Goal: Task Accomplishment & Management: Complete application form

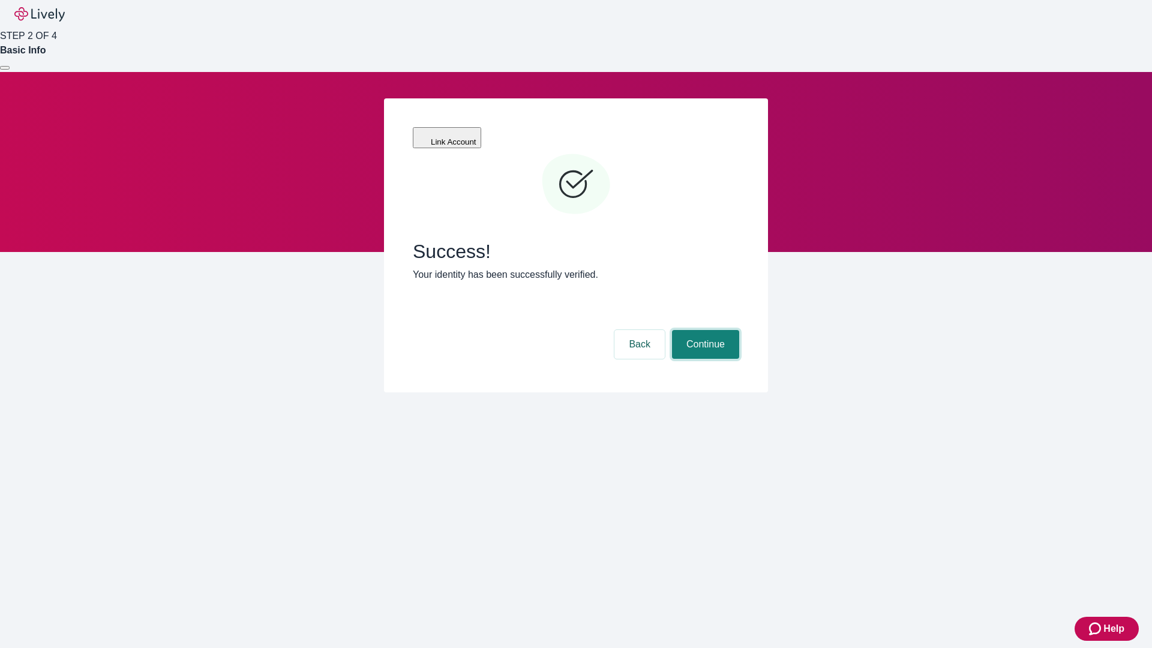
click at [704, 330] on button "Continue" at bounding box center [705, 344] width 67 height 29
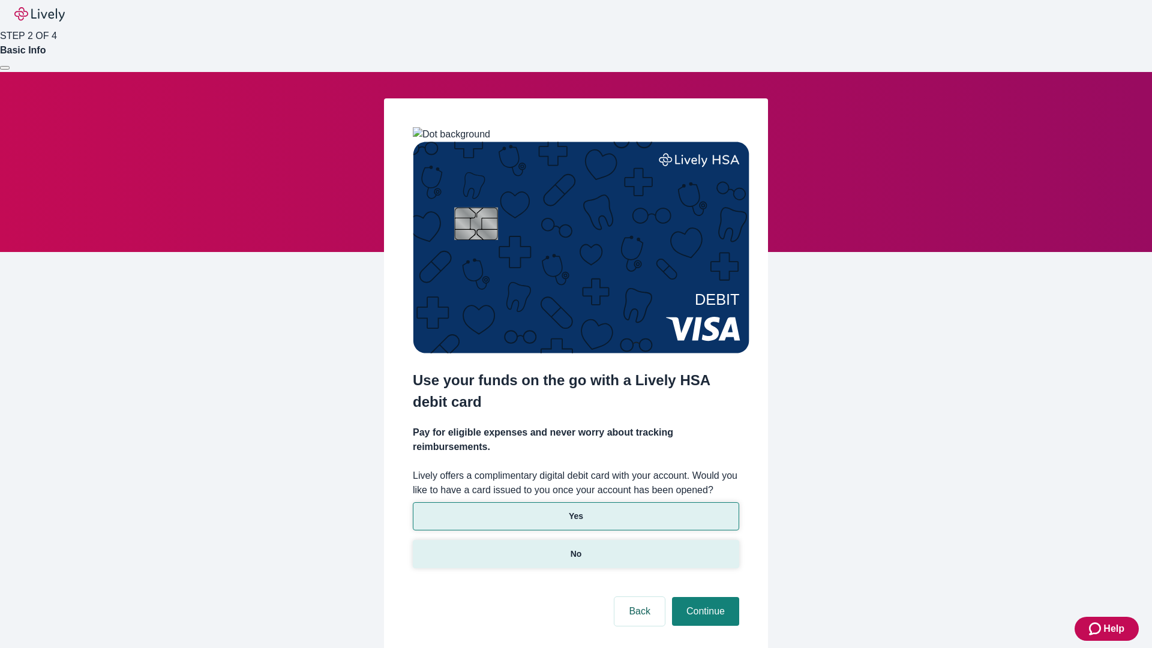
click at [575, 548] on p "No" at bounding box center [576, 554] width 11 height 13
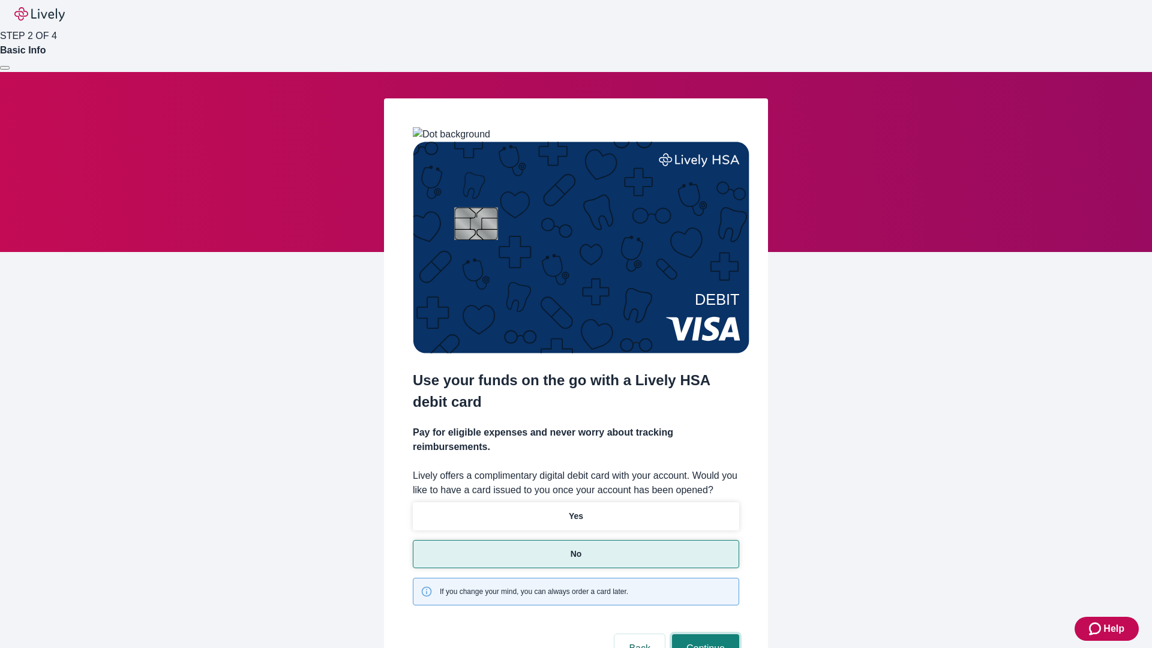
click at [704, 634] on button "Continue" at bounding box center [705, 648] width 67 height 29
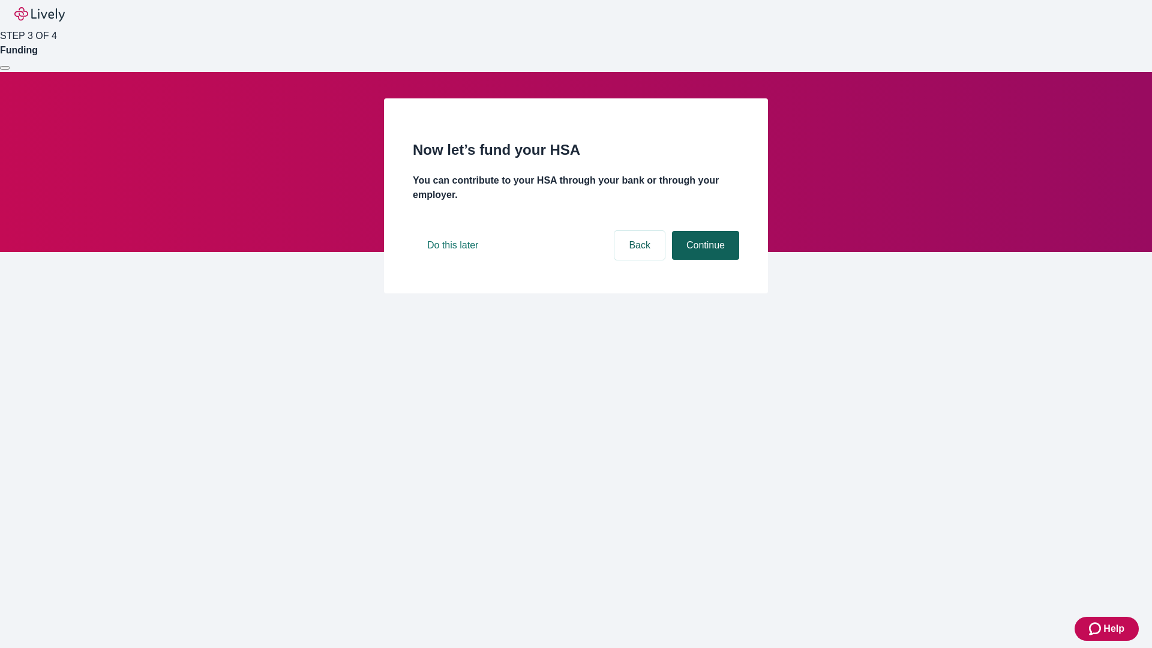
click at [704, 260] on button "Continue" at bounding box center [705, 245] width 67 height 29
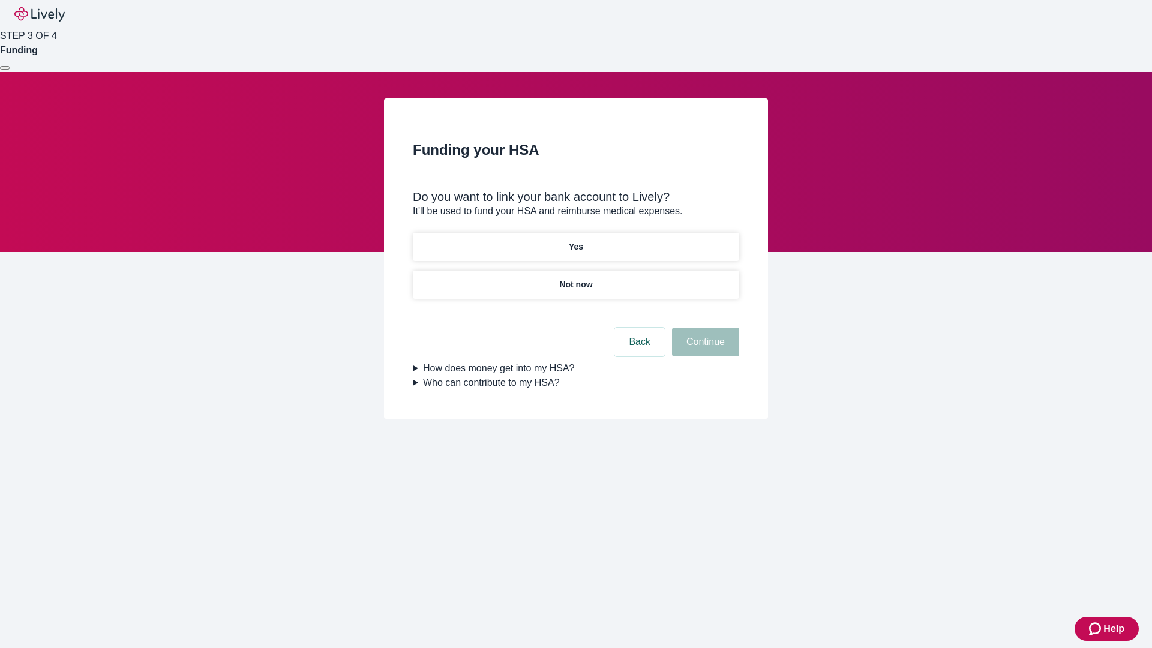
click at [575, 241] on p "Yes" at bounding box center [576, 247] width 14 height 13
click at [704, 328] on button "Continue" at bounding box center [705, 342] width 67 height 29
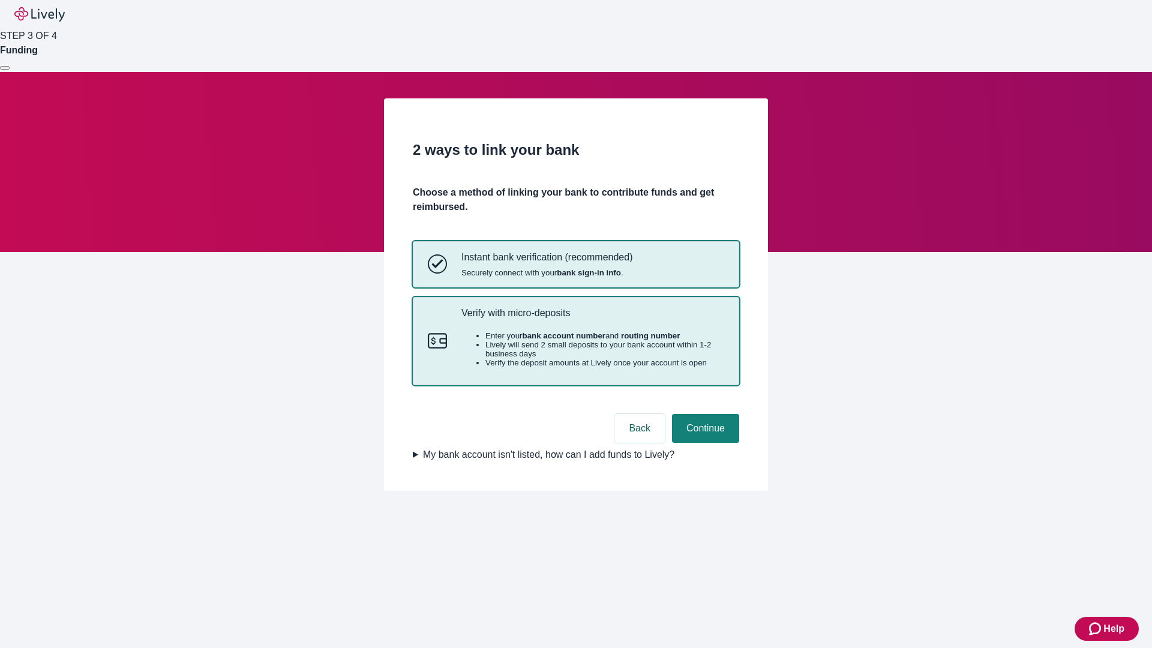
click at [592, 319] on p "Verify with micro-deposits" at bounding box center [592, 312] width 263 height 11
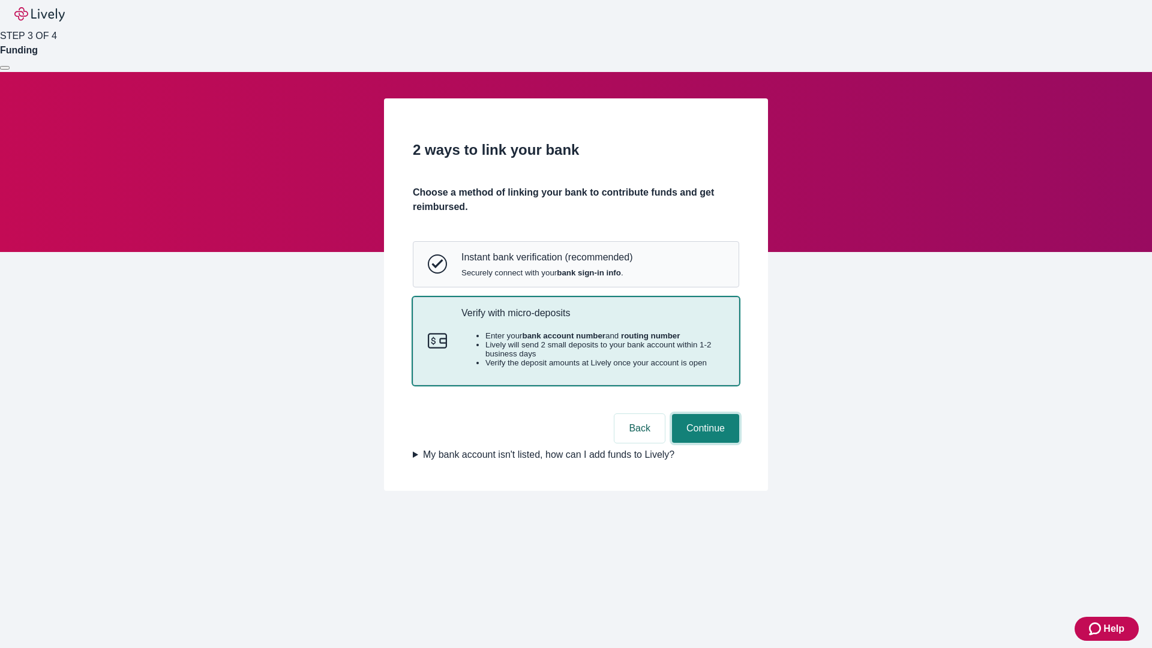
click at [704, 443] on button "Continue" at bounding box center [705, 428] width 67 height 29
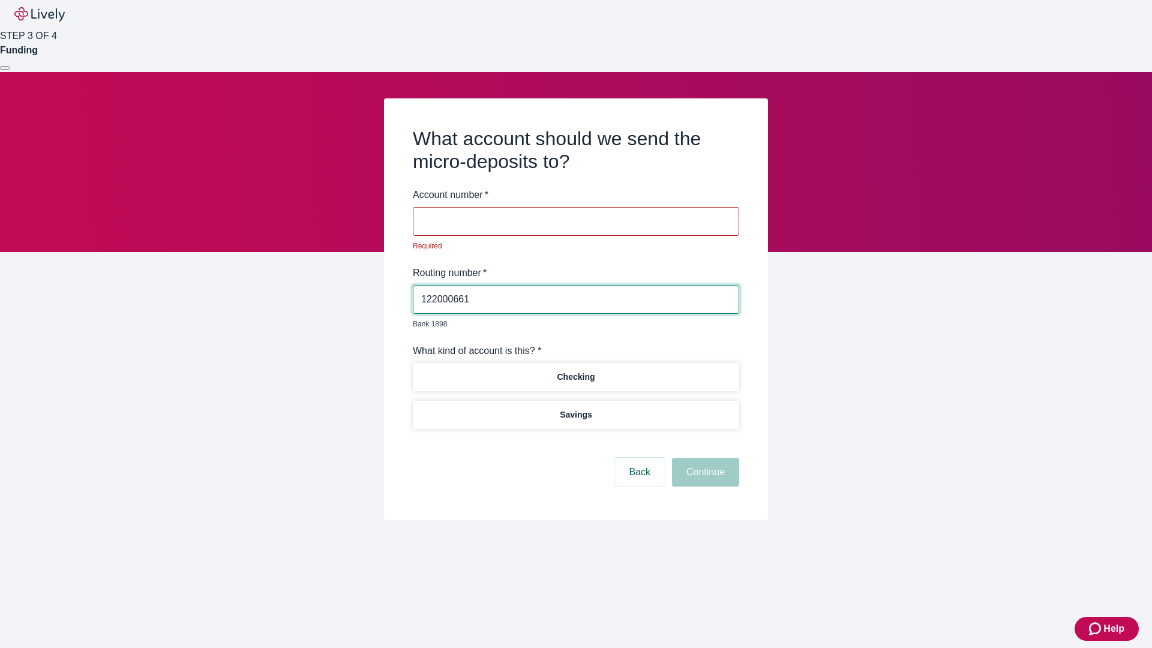
type input "122000661"
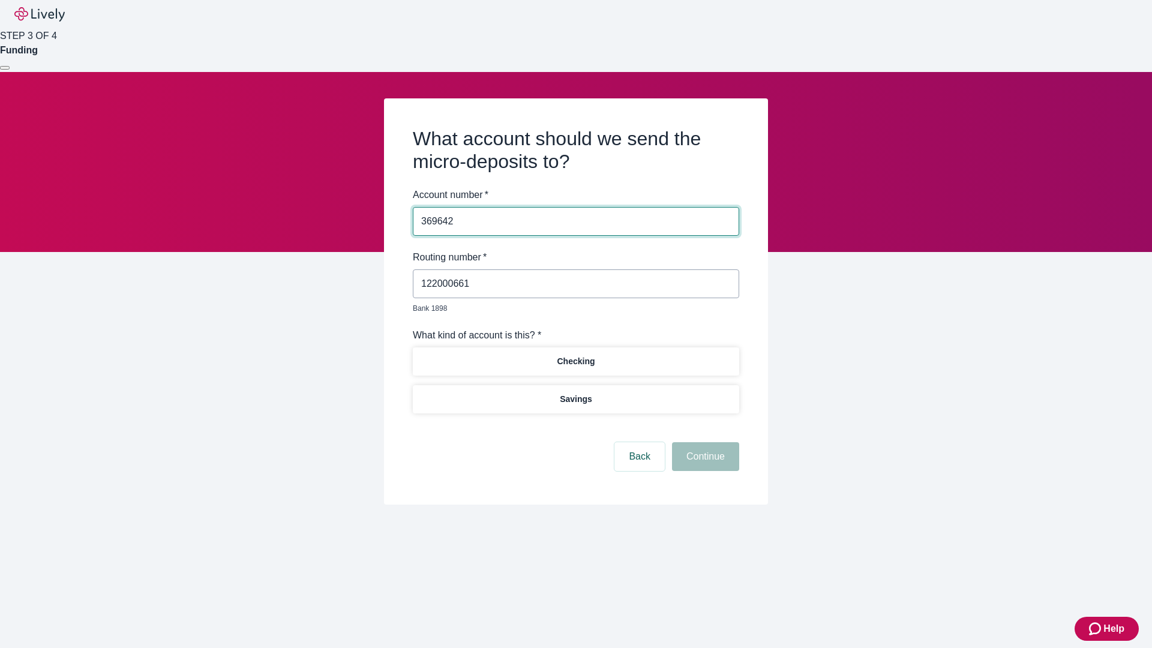
type input "369642"
click at [575, 355] on p "Checking" at bounding box center [576, 361] width 38 height 13
click at [704, 443] on button "Continue" at bounding box center [705, 456] width 67 height 29
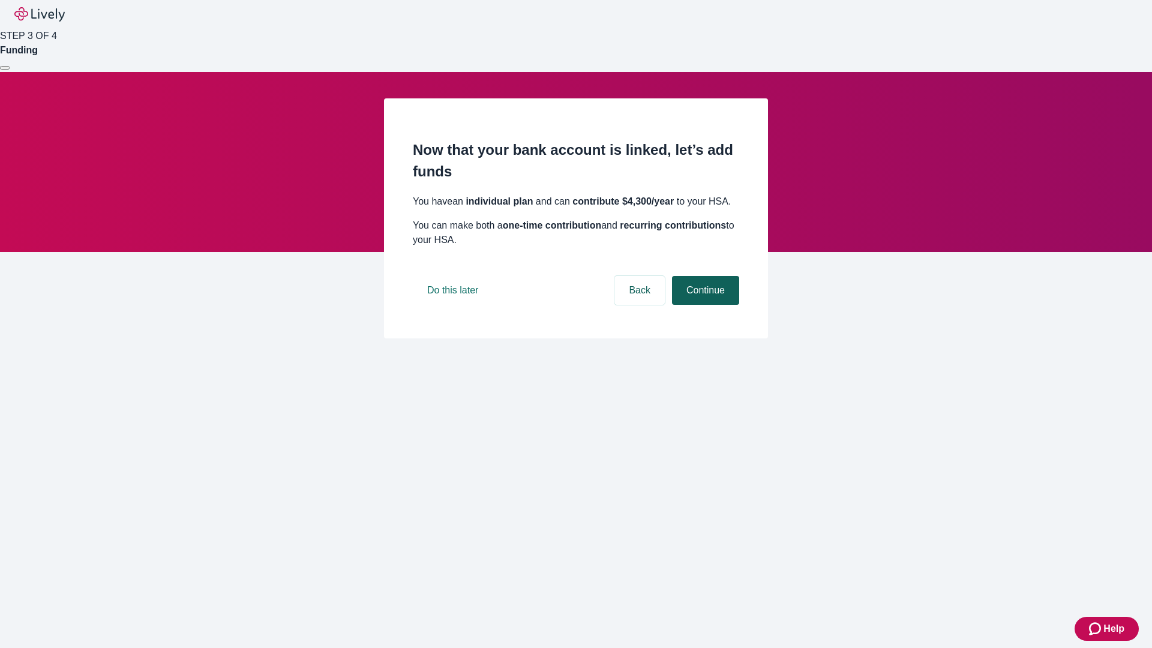
click at [704, 305] on button "Continue" at bounding box center [705, 290] width 67 height 29
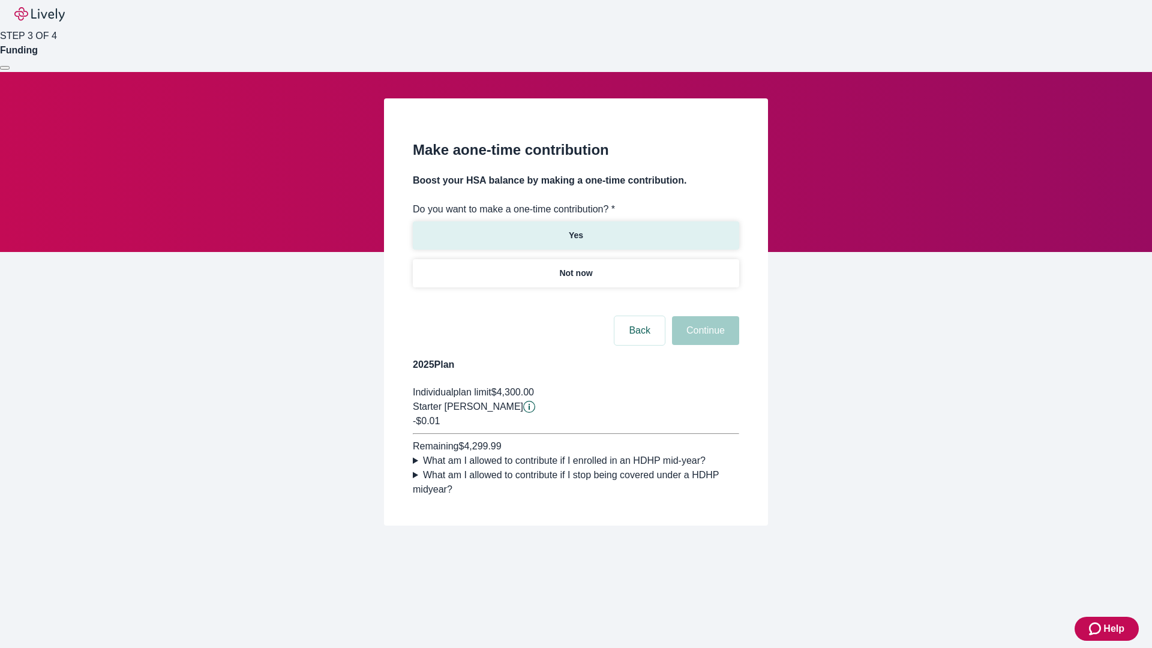
click at [575, 229] on p "Yes" at bounding box center [576, 235] width 14 height 13
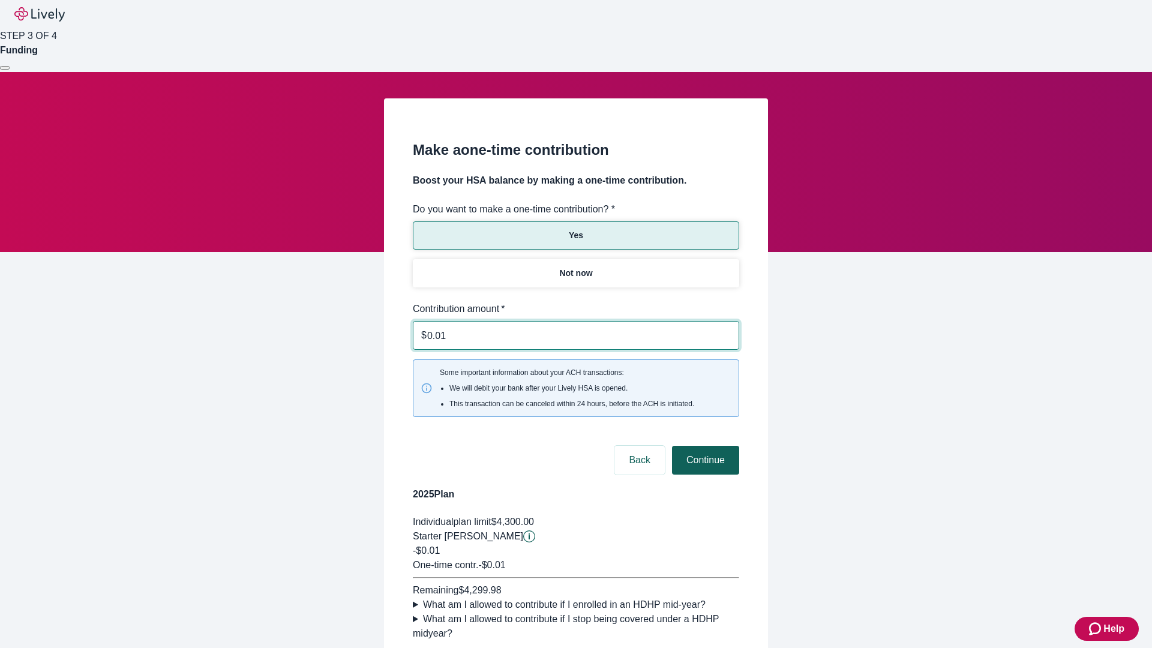
type input "0.01"
click at [704, 446] on button "Continue" at bounding box center [705, 460] width 67 height 29
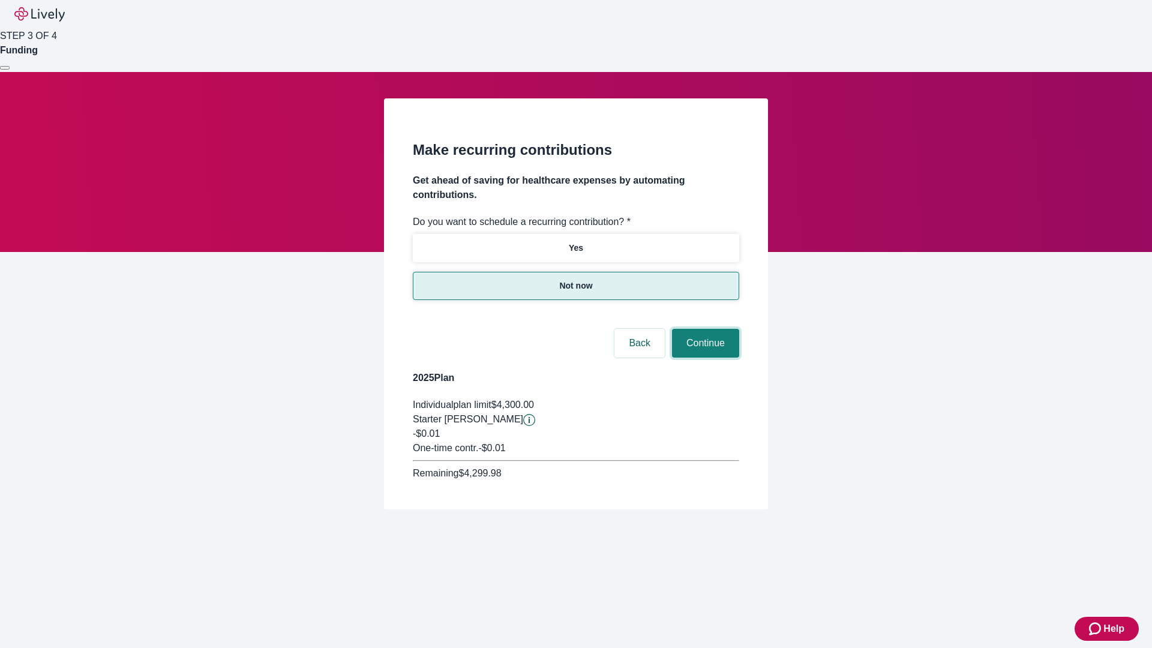
click at [704, 329] on button "Continue" at bounding box center [705, 343] width 67 height 29
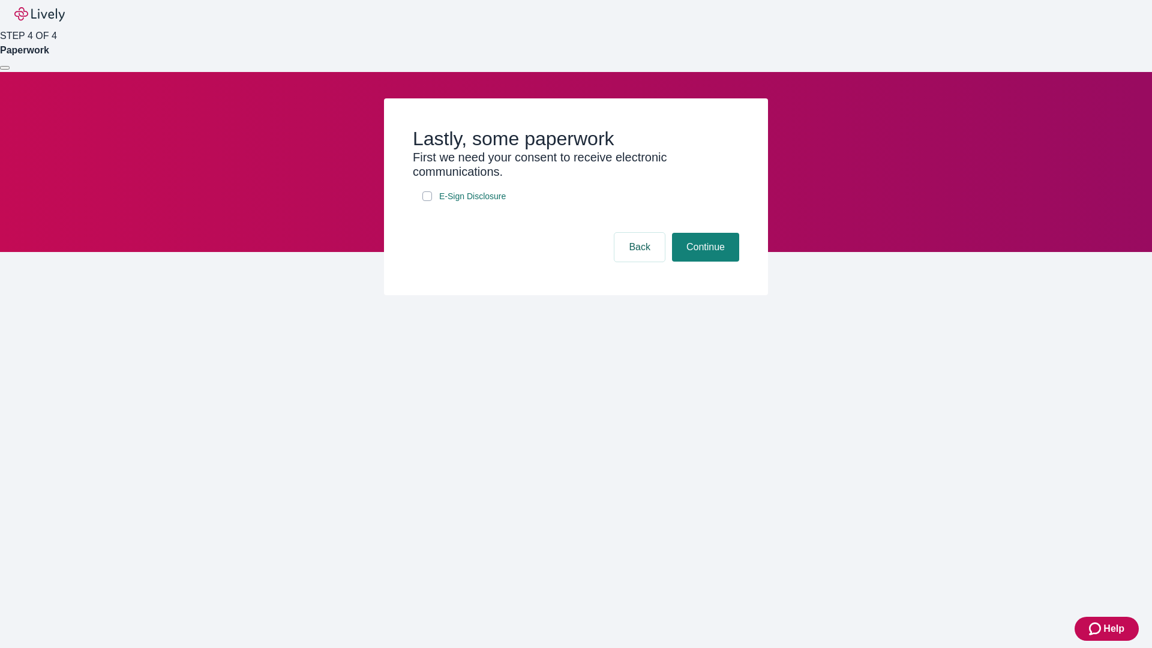
click at [427, 201] on input "E-Sign Disclosure" at bounding box center [427, 196] width 10 height 10
checkbox input "true"
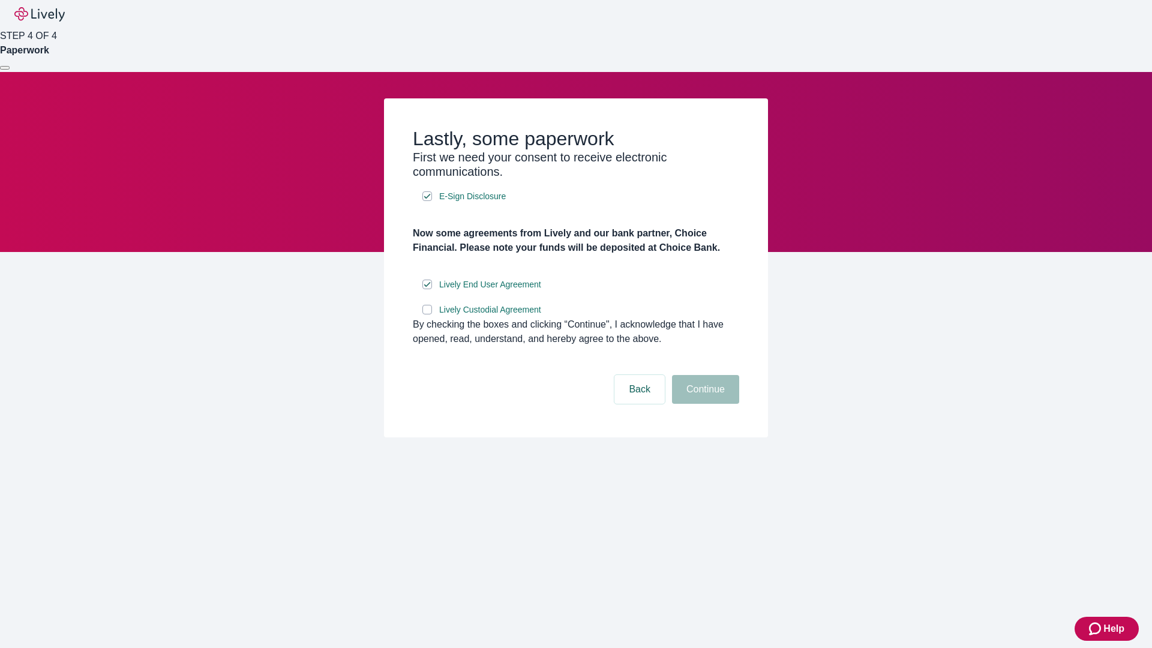
click at [427, 314] on input "Lively Custodial Agreement" at bounding box center [427, 310] width 10 height 10
checkbox input "true"
click at [704, 404] on button "Continue" at bounding box center [705, 389] width 67 height 29
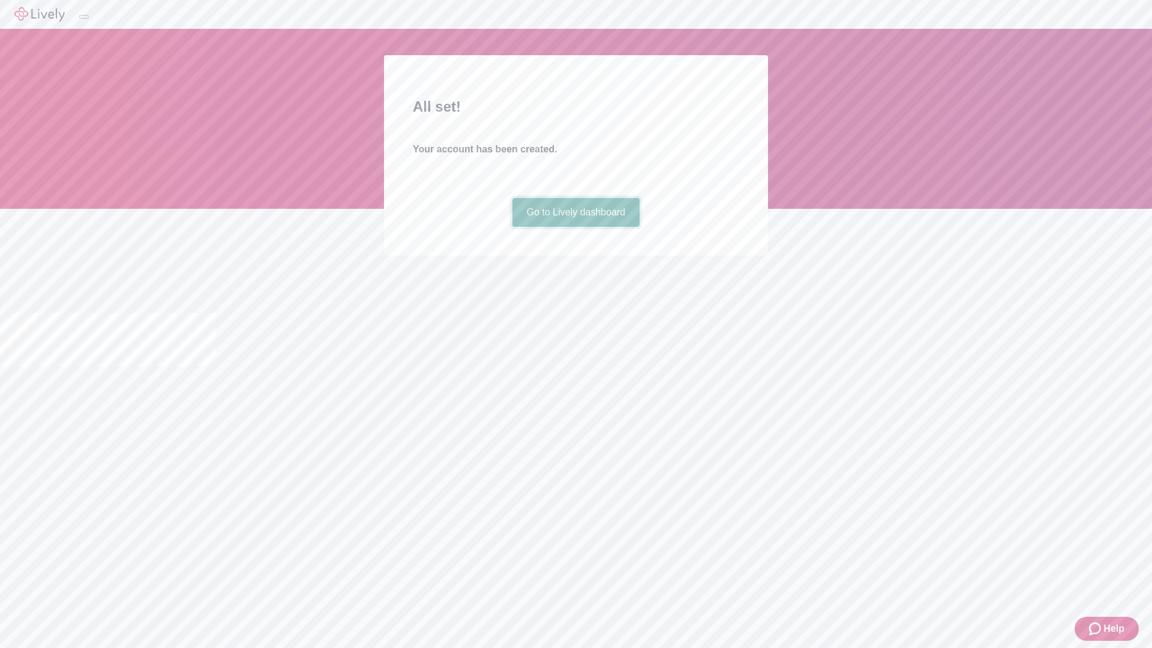
click at [575, 227] on link "Go to Lively dashboard" at bounding box center [576, 212] width 128 height 29
